Goal: Transaction & Acquisition: Purchase product/service

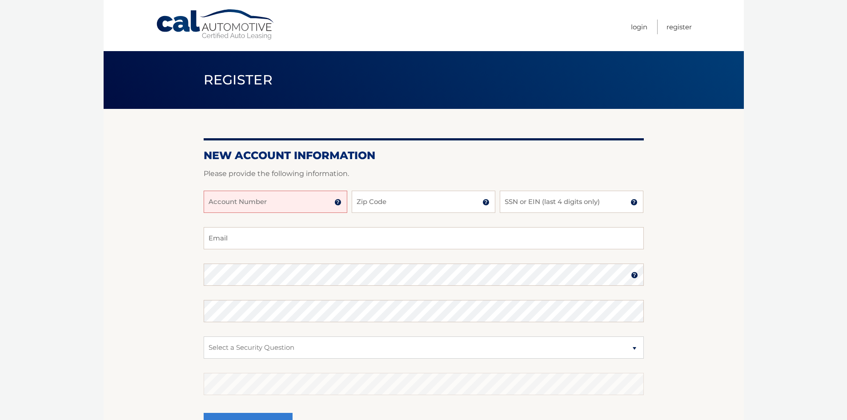
click at [283, 196] on input "Account Number" at bounding box center [276, 202] width 144 height 22
paste input "4445602931"
type input "4445602931"
click at [268, 219] on div "4445602931 Account Number 11 digit account number provided on your coupon book …" at bounding box center [424, 209] width 440 height 36
click at [390, 202] on input "Zip Code" at bounding box center [424, 202] width 144 height 22
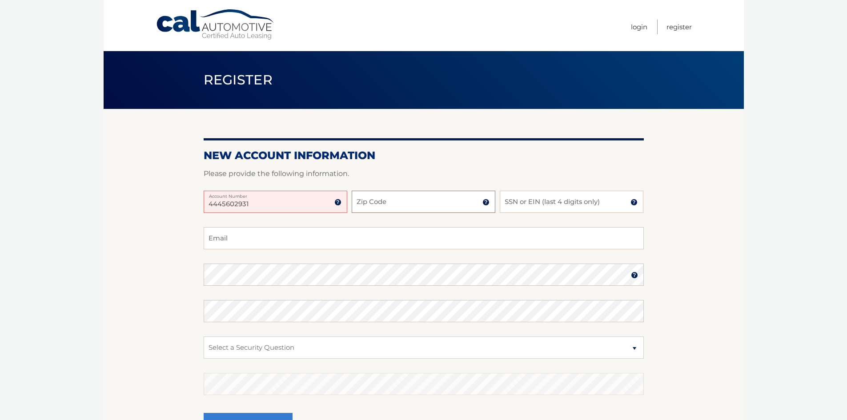
type input "33469"
click at [510, 200] on input "SSN or EIN (last 4 digits only)" at bounding box center [572, 202] width 144 height 22
type input "2971"
click at [231, 239] on input "Email" at bounding box center [424, 238] width 440 height 22
type input "air.rick1@comcast.net"
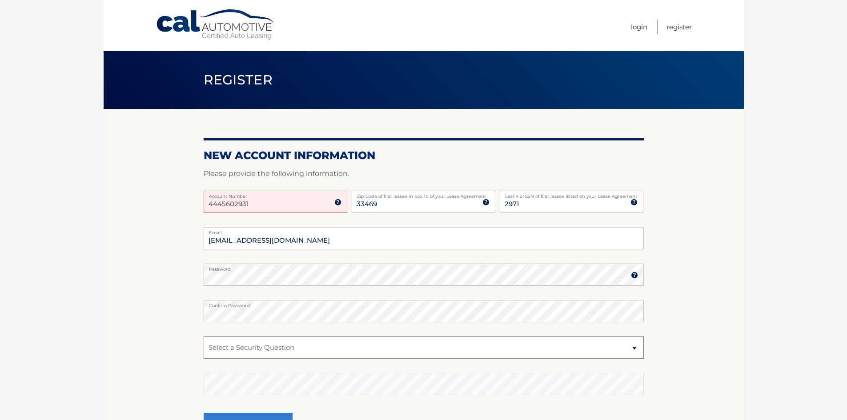
click at [218, 350] on select "Select a Security Question What was the name of your elementary school? What is…" at bounding box center [424, 348] width 440 height 22
select select "4"
click at [204, 337] on select "Select a Security Question What was the name of your elementary school? What is…" at bounding box center [424, 348] width 440 height 22
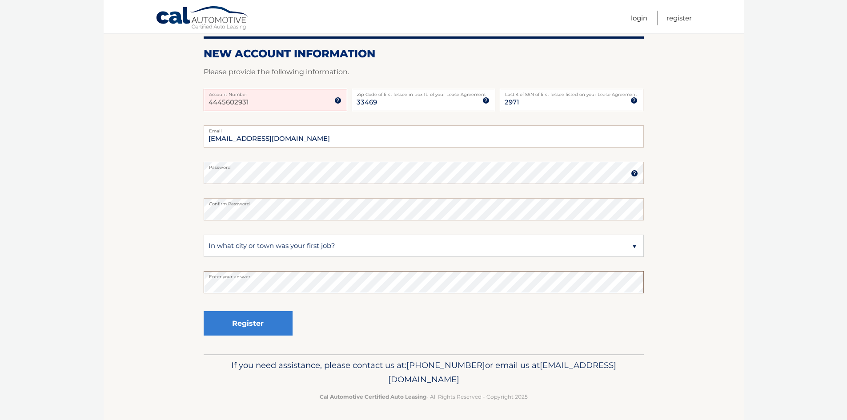
scroll to position [104, 0]
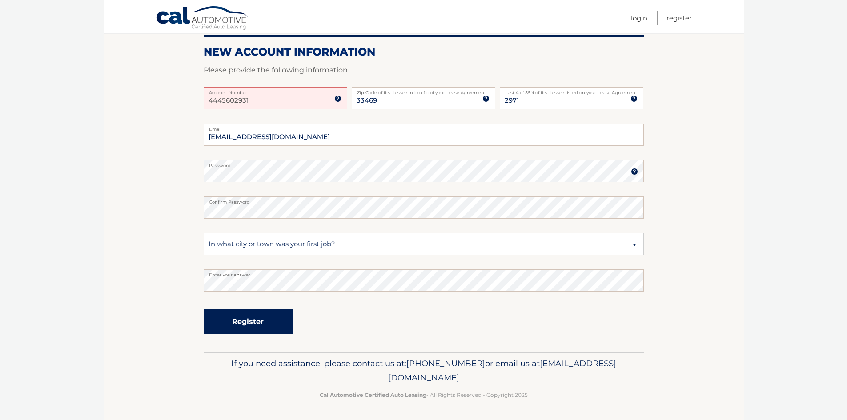
click at [248, 322] on button "Register" at bounding box center [248, 322] width 89 height 24
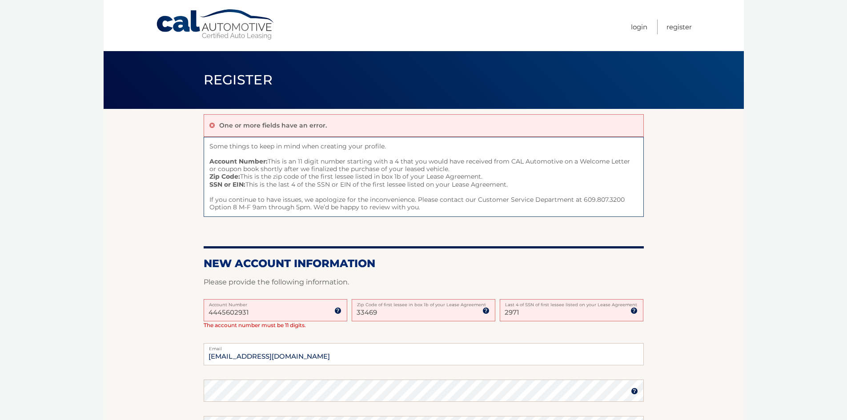
drag, startPoint x: 252, startPoint y: 312, endPoint x: 169, endPoint y: 313, distance: 83.2
click at [169, 313] on section "One or more fields have an error. Some things to keep in mind when creating you…" at bounding box center [424, 340] width 640 height 463
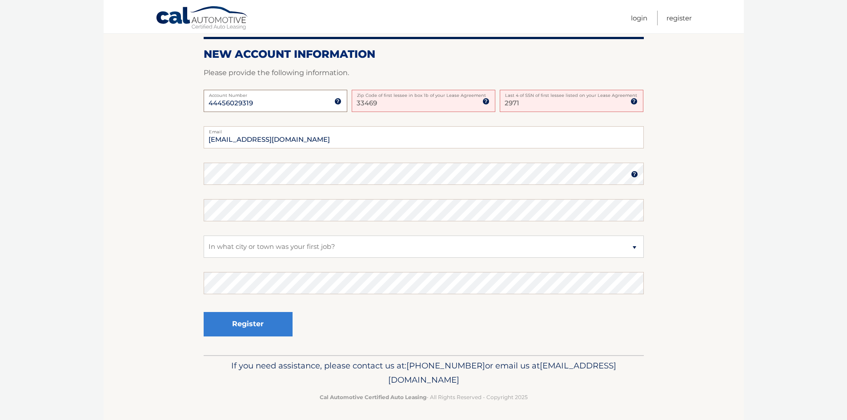
scroll to position [212, 0]
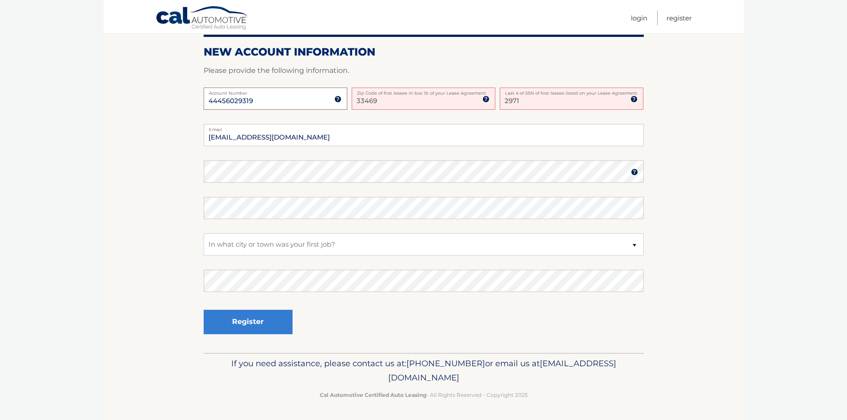
type input "44456029319"
drag, startPoint x: 379, startPoint y: 99, endPoint x: 342, endPoint y: 100, distance: 37.4
click at [342, 100] on div "44456029319 Account Number 11 digit account number provided on your coupon book…" at bounding box center [424, 106] width 440 height 36
type input "33469"
click at [558, 97] on input "2971" at bounding box center [572, 99] width 144 height 22
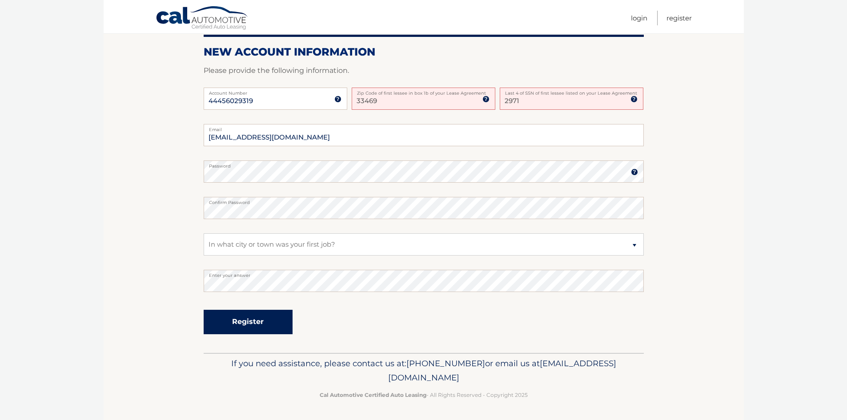
click at [240, 323] on button "Register" at bounding box center [248, 322] width 89 height 24
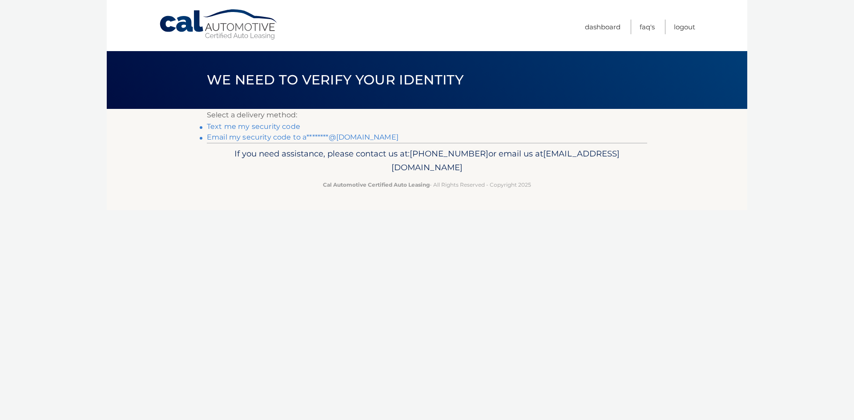
click at [251, 126] on link "Text me my security code" at bounding box center [253, 126] width 93 height 8
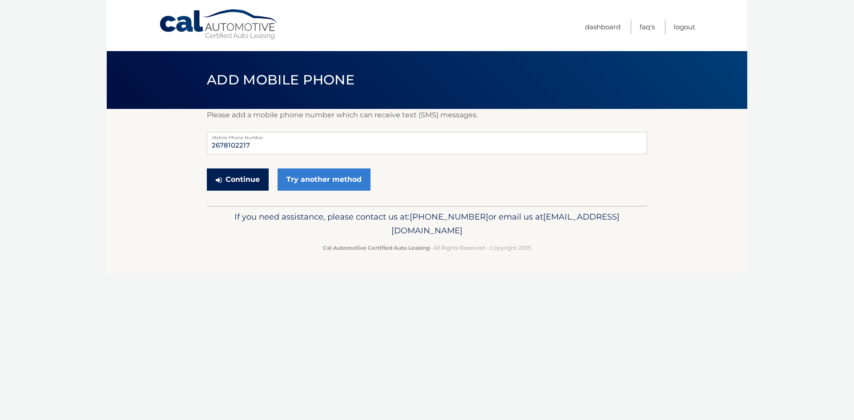
click at [243, 184] on button "Continue" at bounding box center [238, 180] width 62 height 22
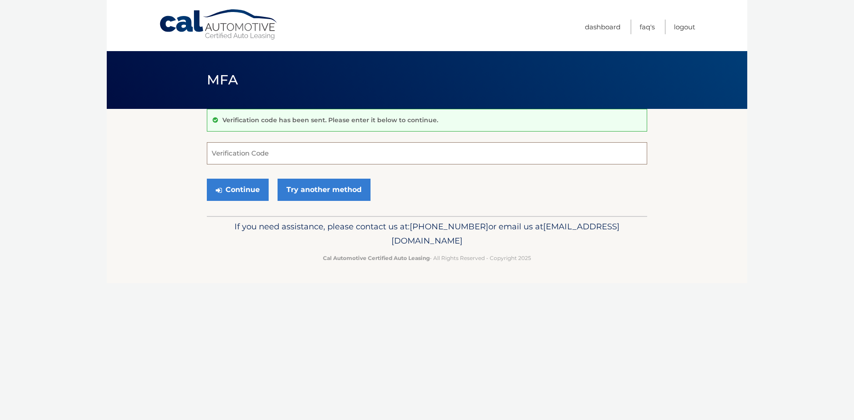
click at [224, 155] on input "Verification Code" at bounding box center [427, 153] width 440 height 22
type input "016627"
click at [251, 187] on button "Continue" at bounding box center [238, 190] width 62 height 22
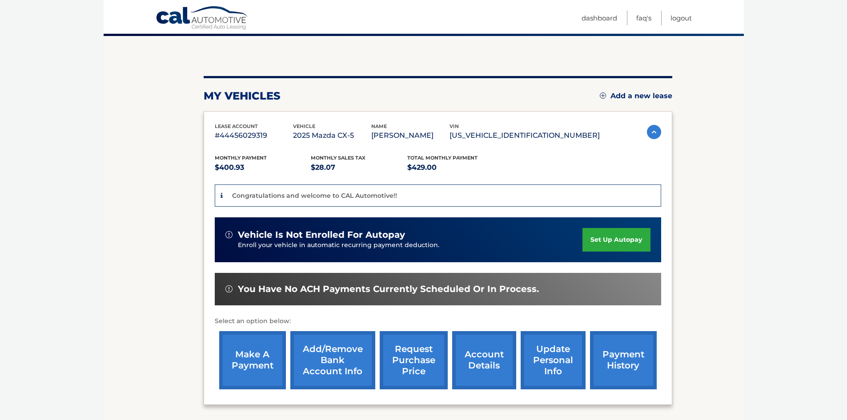
scroll to position [89, 0]
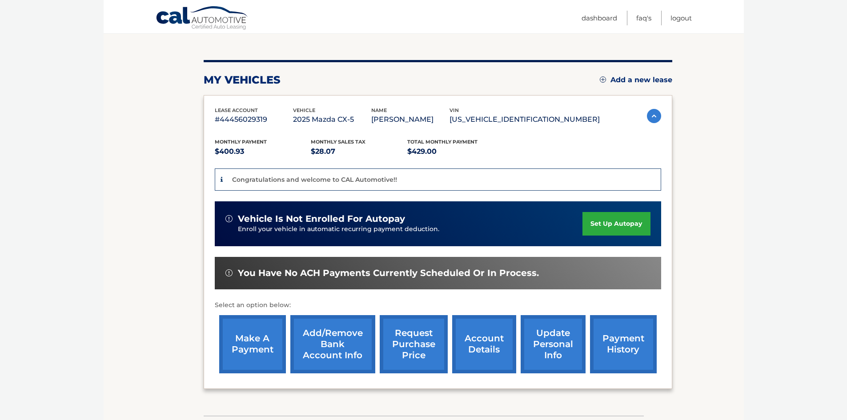
click at [254, 335] on link "make a payment" at bounding box center [252, 344] width 67 height 58
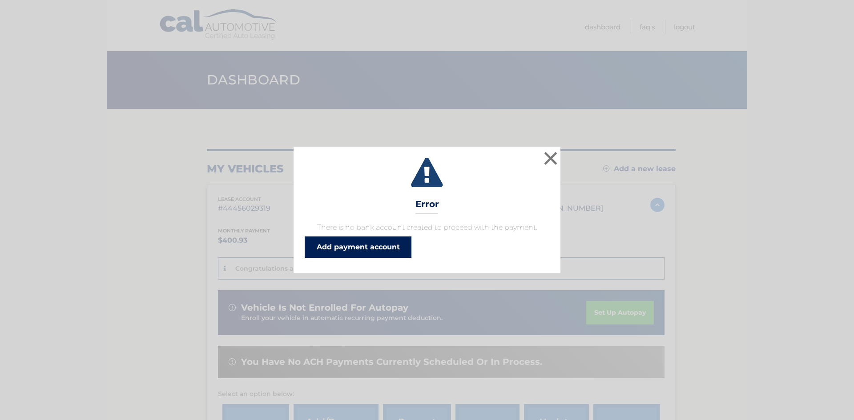
click at [336, 252] on link "Add payment account" at bounding box center [358, 247] width 107 height 21
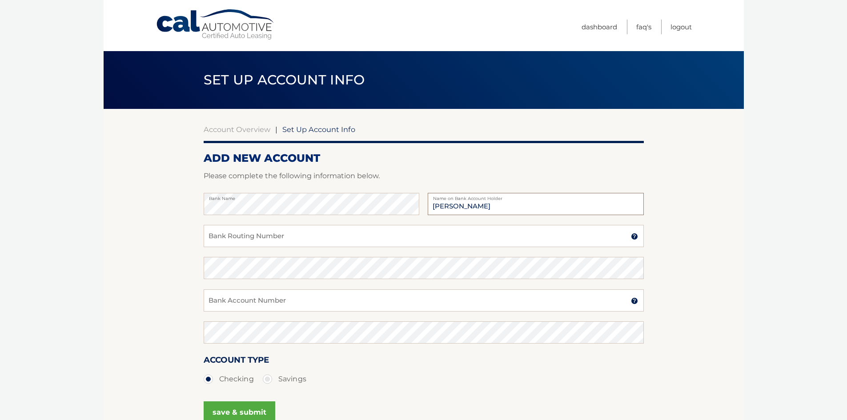
drag, startPoint x: 460, startPoint y: 205, endPoint x: 459, endPoint y: 199, distance: 5.9
click at [460, 205] on input "Richard Yannarell" at bounding box center [536, 204] width 216 height 22
type input "Richard A Yannarell"
click at [297, 240] on input "Bank Routing Number" at bounding box center [424, 236] width 440 height 22
type input "021200025"
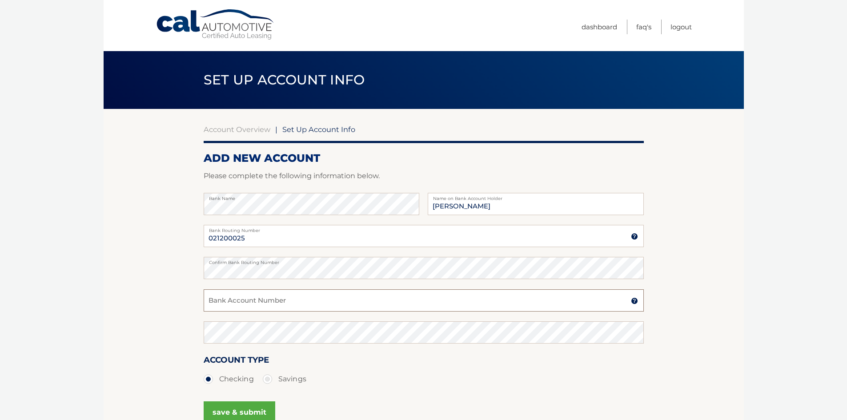
click at [237, 298] on input "Bank Account Number" at bounding box center [424, 301] width 440 height 22
type input "1000650471017"
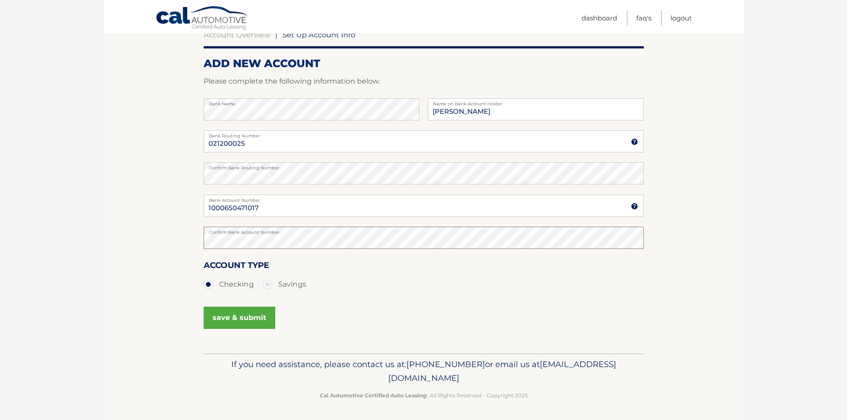
scroll to position [96, 0]
click at [231, 320] on button "save & submit" at bounding box center [240, 317] width 72 height 22
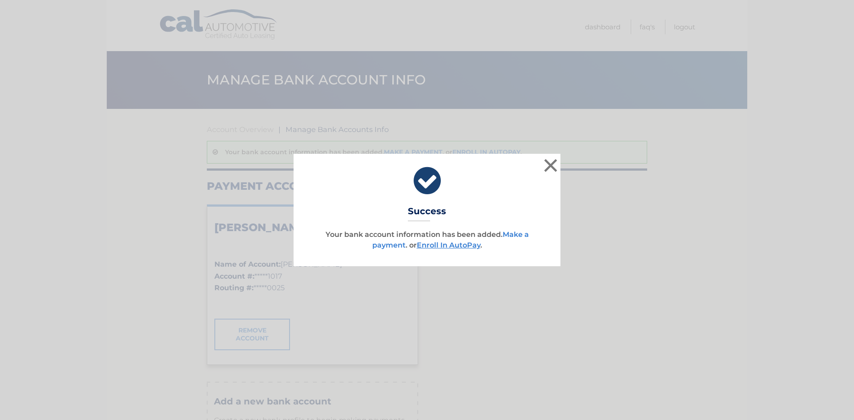
click at [517, 234] on link "Make a payment" at bounding box center [450, 239] width 157 height 19
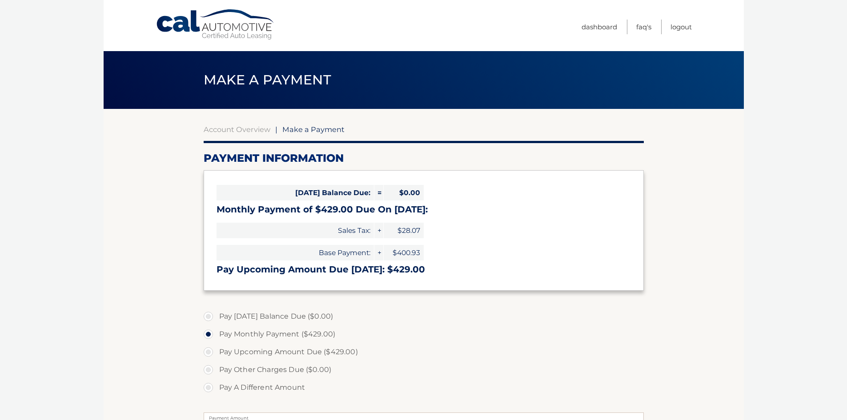
select select "NGU4YjI1ZTItNWU1My00M2FjLTk4ZmItMzUwOWQ2YzNhOGEz"
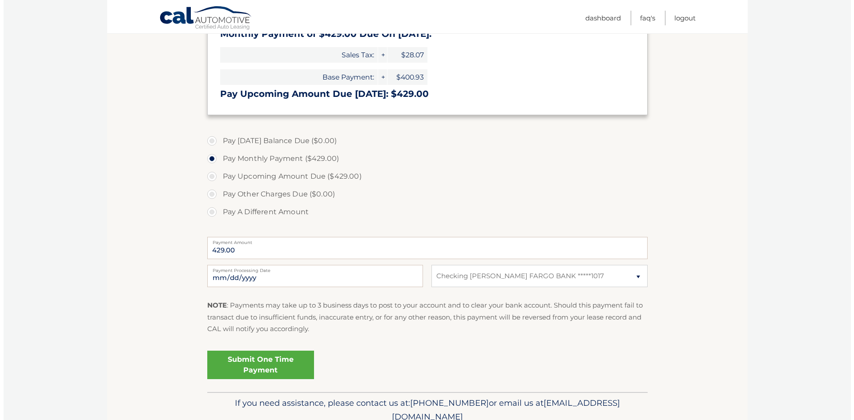
scroll to position [178, 0]
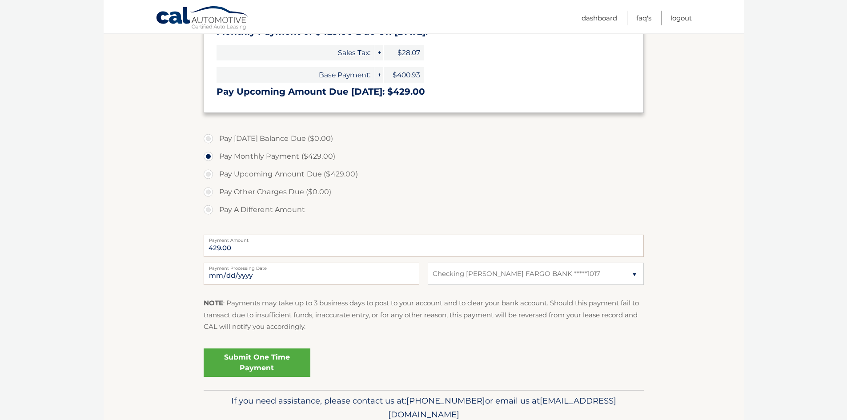
click at [263, 368] on link "Submit One Time Payment" at bounding box center [257, 363] width 107 height 28
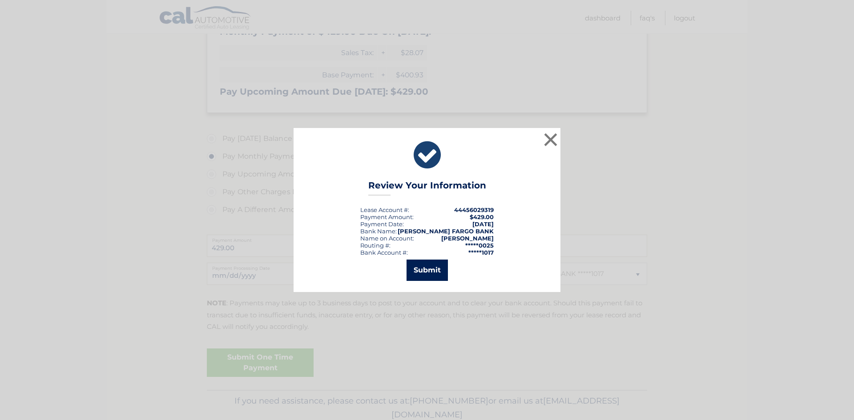
click at [421, 271] on button "Submit" at bounding box center [427, 270] width 41 height 21
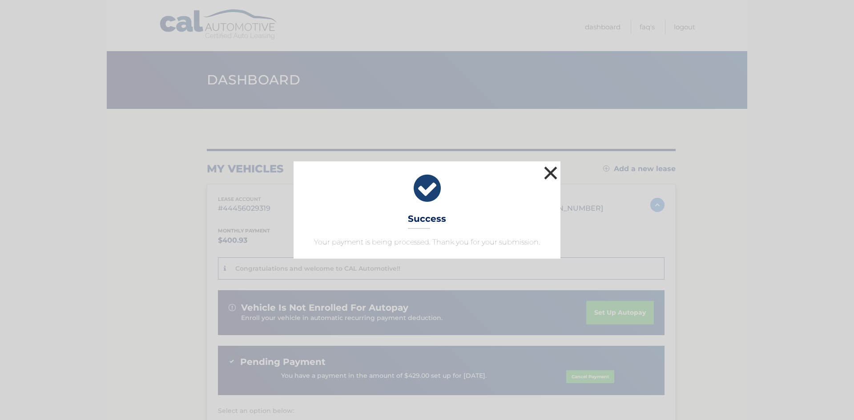
click at [549, 173] on button "×" at bounding box center [551, 173] width 18 height 18
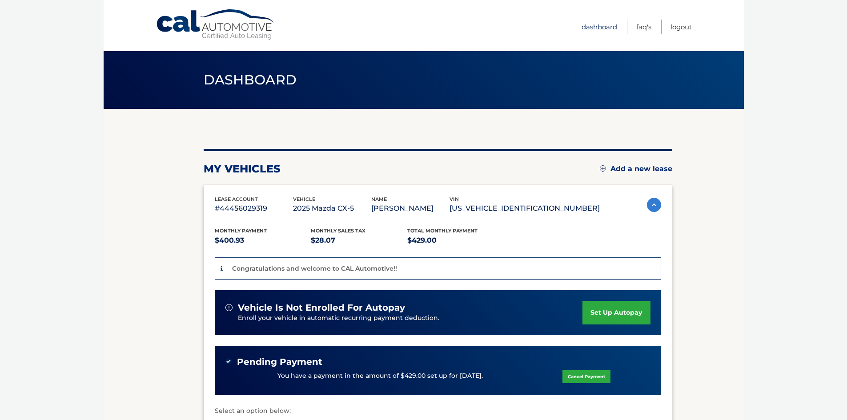
click at [588, 28] on link "Dashboard" at bounding box center [600, 27] width 36 height 15
click at [678, 26] on link "Logout" at bounding box center [681, 27] width 21 height 15
